Goal: Find specific page/section: Find specific page/section

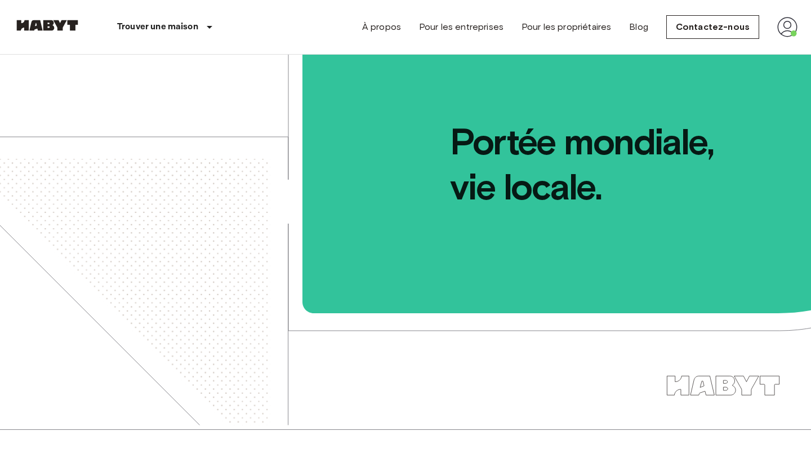
click at [779, 41] on div "À propos Pour les entreprises Pour les propriétaires Blog Contactez-nous" at bounding box center [579, 27] width 435 height 54
click at [786, 33] on img at bounding box center [787, 27] width 20 height 20
click at [750, 52] on li "Profil" at bounding box center [745, 47] width 113 height 20
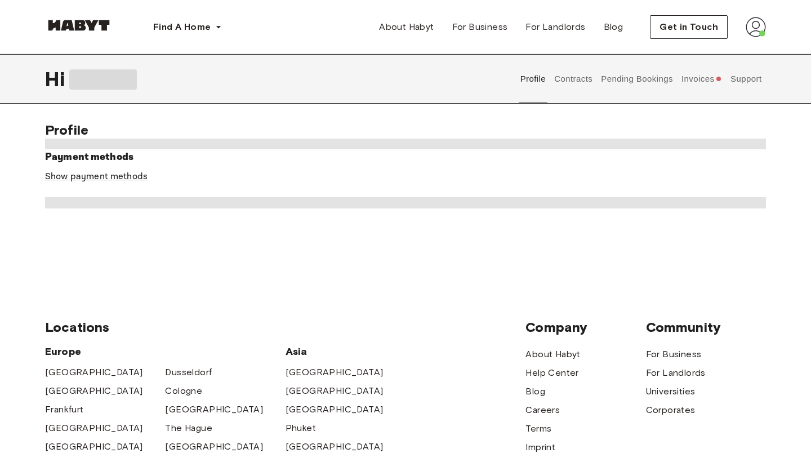
click at [688, 78] on button "Invoices" at bounding box center [701, 79] width 43 height 50
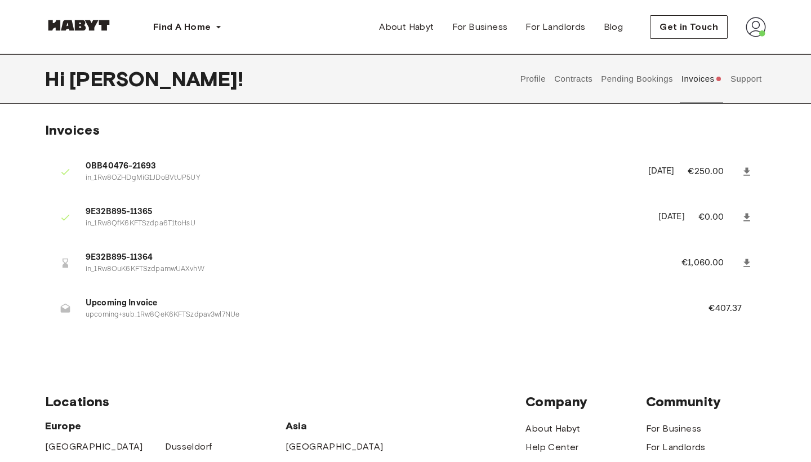
click at [760, 31] on img at bounding box center [755, 27] width 20 height 20
click at [584, 81] on button "Contracts" at bounding box center [573, 79] width 41 height 50
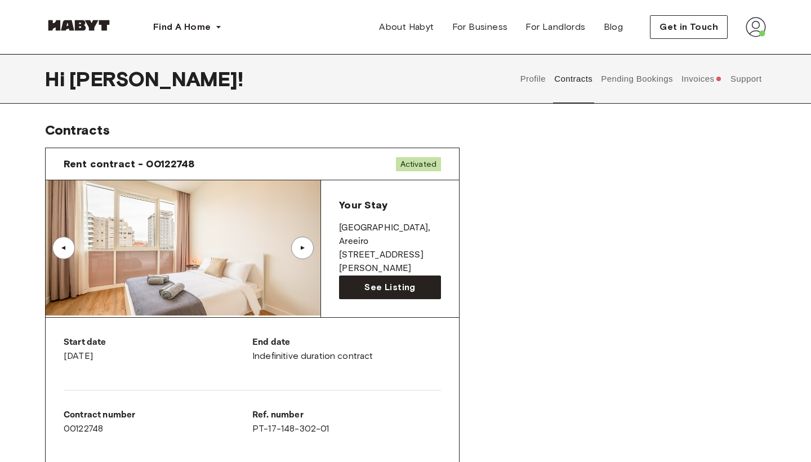
click at [698, 70] on button "Invoices" at bounding box center [701, 79] width 43 height 50
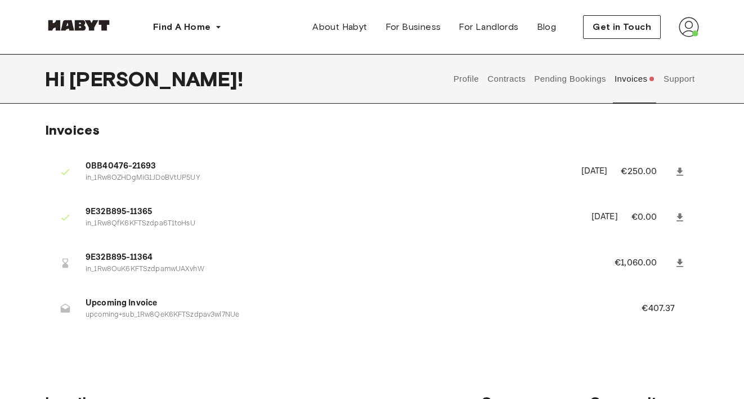
click at [690, 37] on img at bounding box center [689, 27] width 20 height 20
click at [674, 44] on div "Profile Log out" at bounding box center [666, 64] width 68 height 54
click at [686, 35] on img at bounding box center [689, 27] width 20 height 20
click at [659, 55] on span "Profile" at bounding box center [655, 53] width 28 height 14
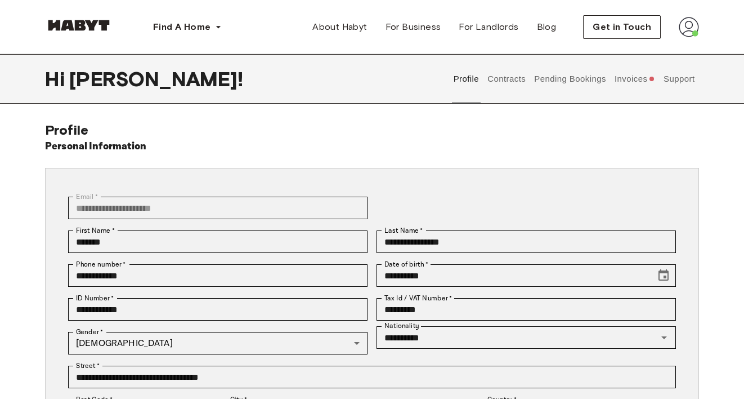
click at [635, 84] on button "Invoices" at bounding box center [634, 79] width 43 height 50
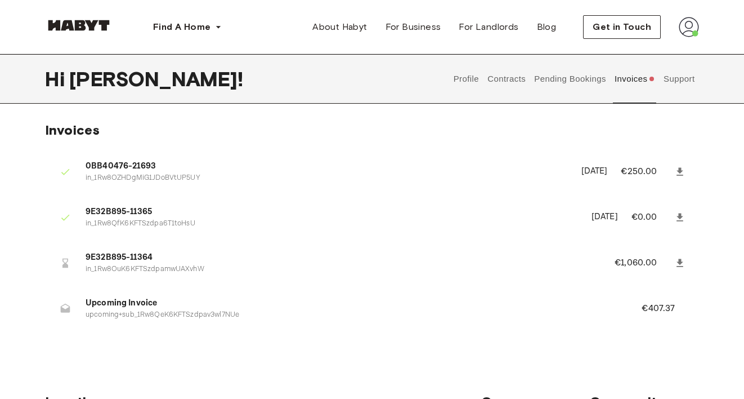
click at [690, 19] on img at bounding box center [689, 27] width 20 height 20
click at [690, 29] on img at bounding box center [689, 27] width 20 height 20
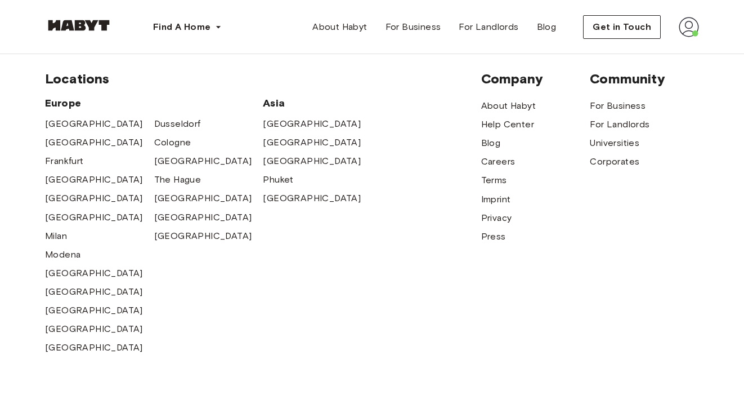
scroll to position [328, 0]
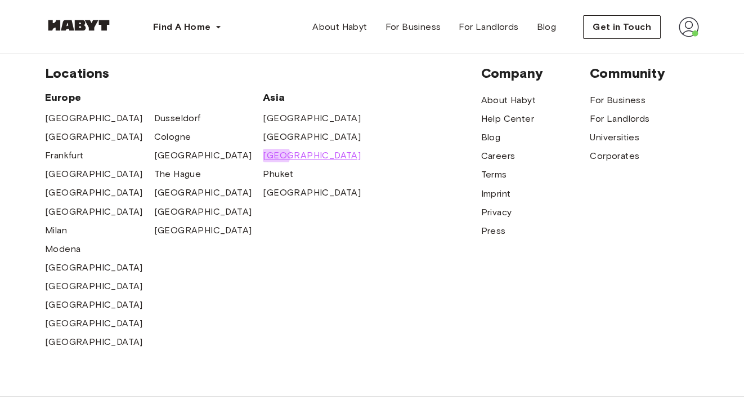
click at [274, 153] on span "[GEOGRAPHIC_DATA]" at bounding box center [312, 156] width 98 height 14
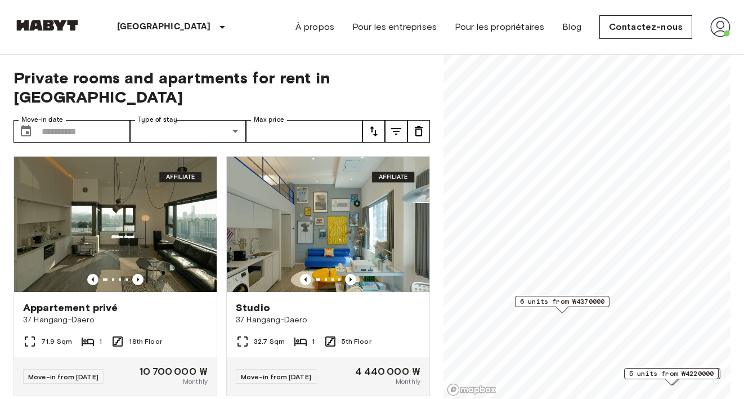
click at [7, 193] on div "Appartement privé 37 Hangang-Daero 71.9 Sqm 1 18th Floor Move-in from 17 Aug 25…" at bounding box center [111, 271] width 213 height 249
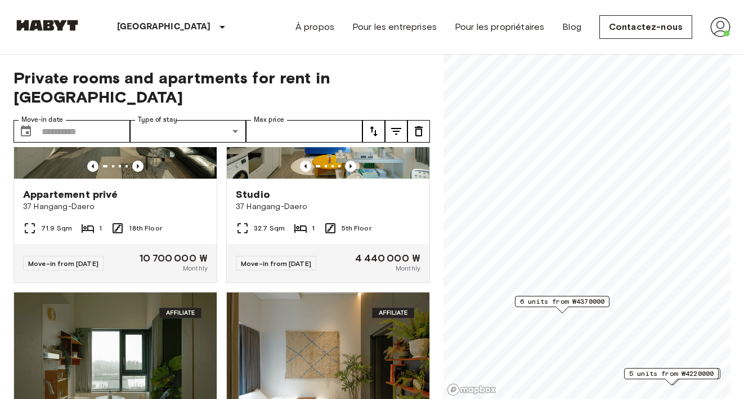
scroll to position [109, 0]
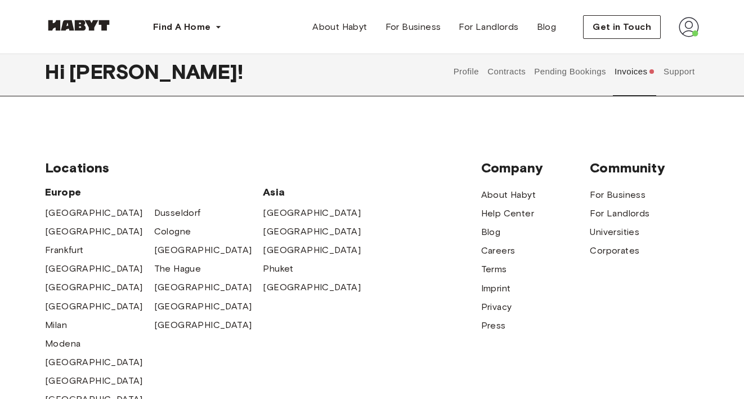
click at [687, 23] on img at bounding box center [689, 27] width 20 height 20
click at [667, 47] on span "Profile" at bounding box center [655, 53] width 28 height 14
